Goal: Information Seeking & Learning: Learn about a topic

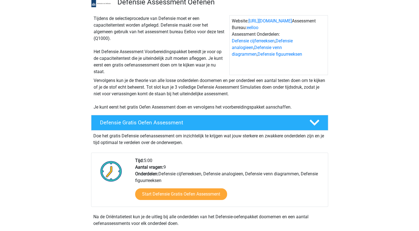
scroll to position [111, 0]
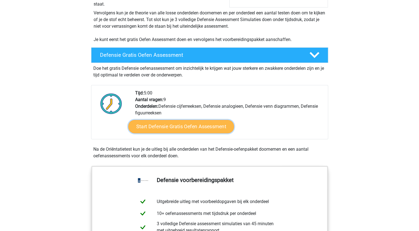
click at [194, 126] on link "Start Defensie Gratis Oefen Assessment" at bounding box center [181, 126] width 106 height 13
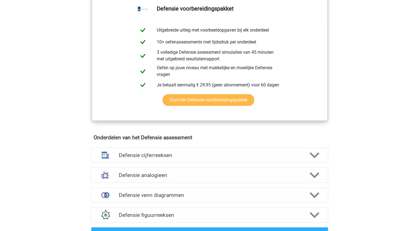
scroll to position [333, 0]
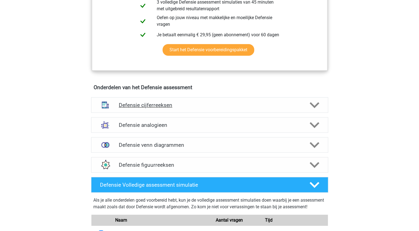
click at [221, 102] on h4 "Defensie cijferreeksen" at bounding box center [210, 105] width 182 height 6
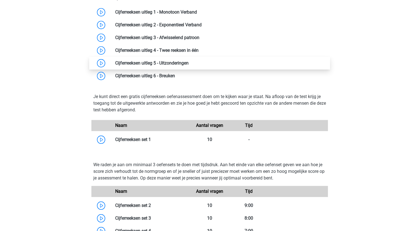
scroll to position [471, 0]
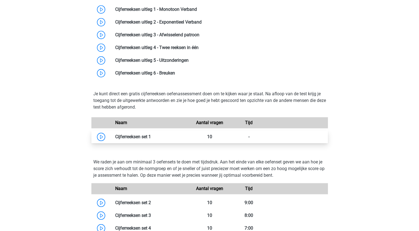
click at [151, 135] on link at bounding box center [151, 136] width 0 height 5
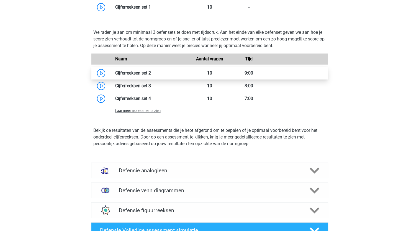
scroll to position [610, 0]
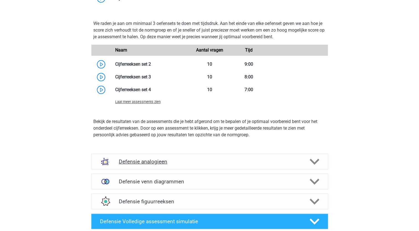
click at [247, 159] on h4 "Defensie analogieen" at bounding box center [210, 162] width 182 height 6
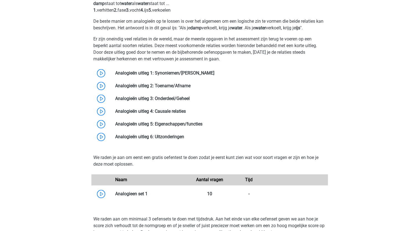
scroll to position [804, 0]
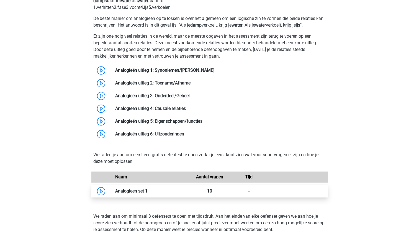
click at [164, 184] on div "Naam Aantal vragen Tijd Analogieen set 1 10" at bounding box center [209, 185] width 233 height 26
click at [148, 188] on link at bounding box center [148, 190] width 0 height 5
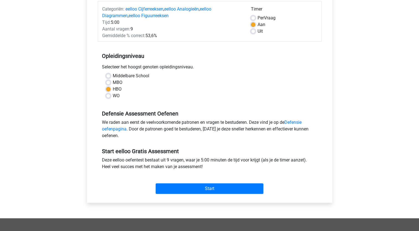
scroll to position [111, 0]
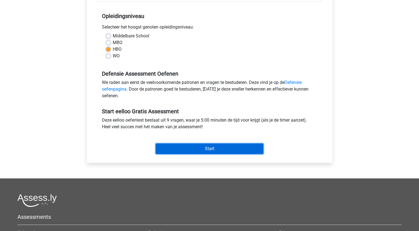
click at [213, 150] on input "Start" at bounding box center [210, 149] width 108 height 11
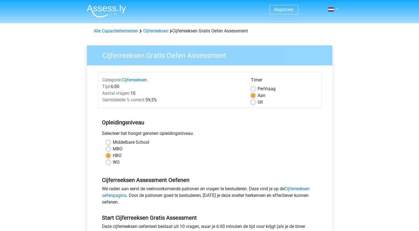
scroll to position [139, 0]
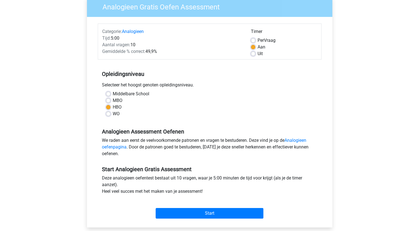
scroll to position [111, 0]
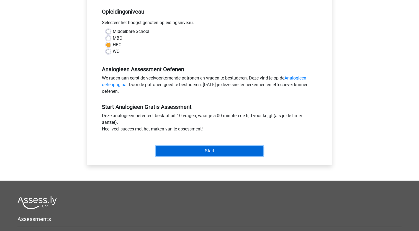
click at [182, 150] on input "Start" at bounding box center [210, 151] width 108 height 11
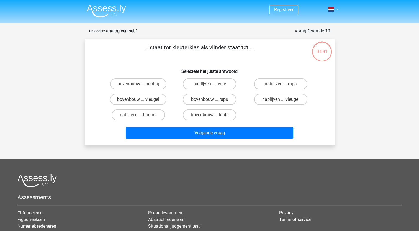
click at [210, 99] on input "bovenbouw ... rups" at bounding box center [212, 101] width 4 height 4
radio input "true"
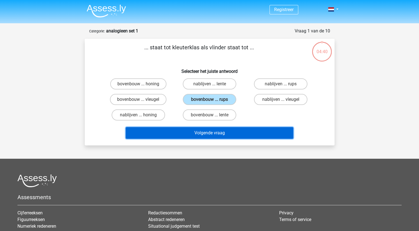
click at [208, 135] on button "Volgende vraag" at bounding box center [210, 133] width 168 height 12
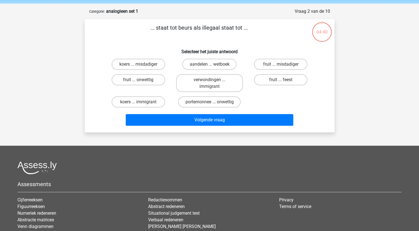
scroll to position [28, 0]
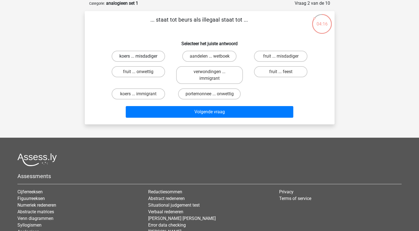
click at [143, 58] on label "koers ... misdadiger" at bounding box center [138, 56] width 53 height 11
click at [142, 58] on input "koers ... misdadiger" at bounding box center [140, 58] width 4 height 4
radio input "true"
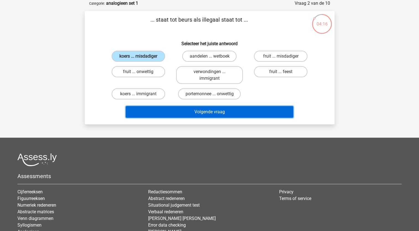
click at [206, 112] on button "Volgende vraag" at bounding box center [210, 112] width 168 height 12
